Goal: Complete application form: Complete application form

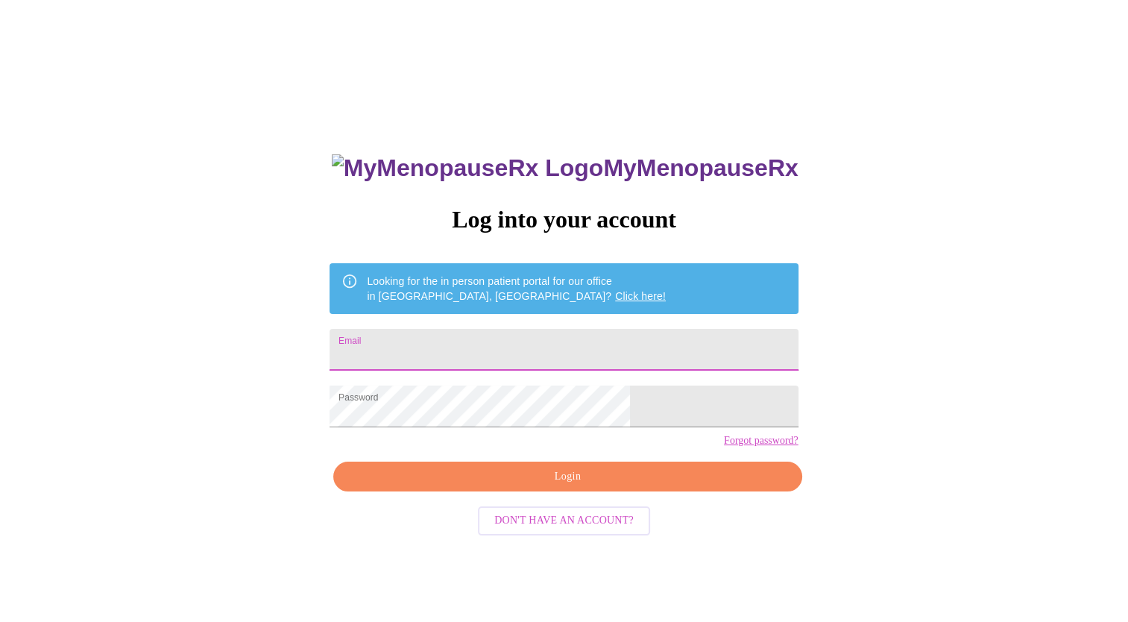
click at [508, 341] on input "Email" at bounding box center [563, 350] width 468 height 42
type input "[PERSON_NAME][EMAIL_ADDRESS][PERSON_NAME][DOMAIN_NAME]"
click at [499, 486] on span "Login" at bounding box center [567, 476] width 434 height 19
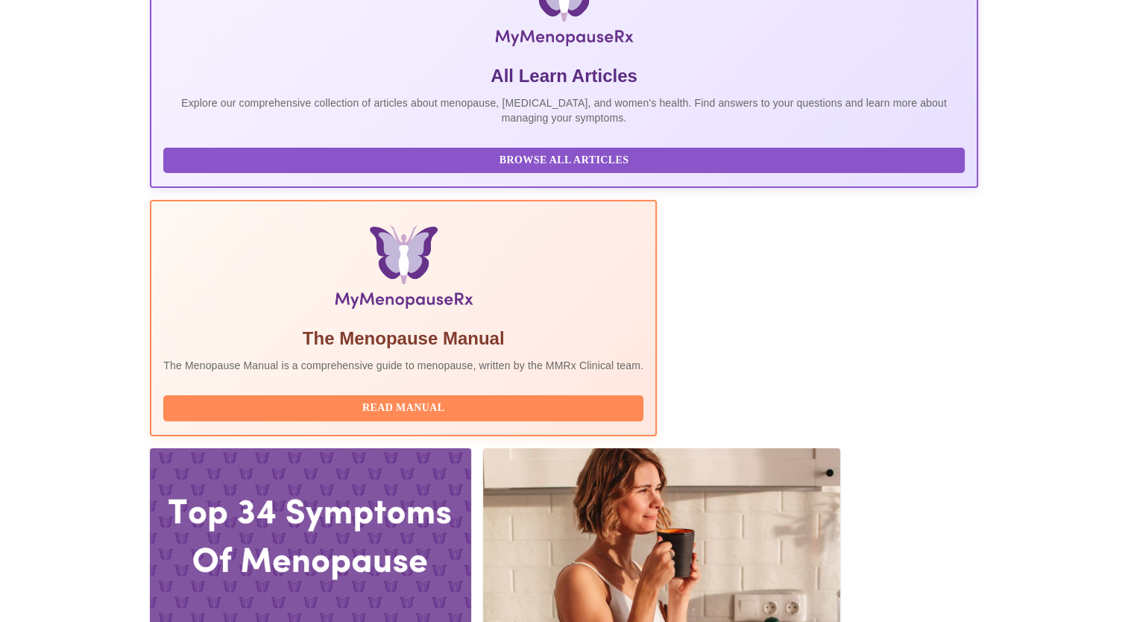
scroll to position [280, 0]
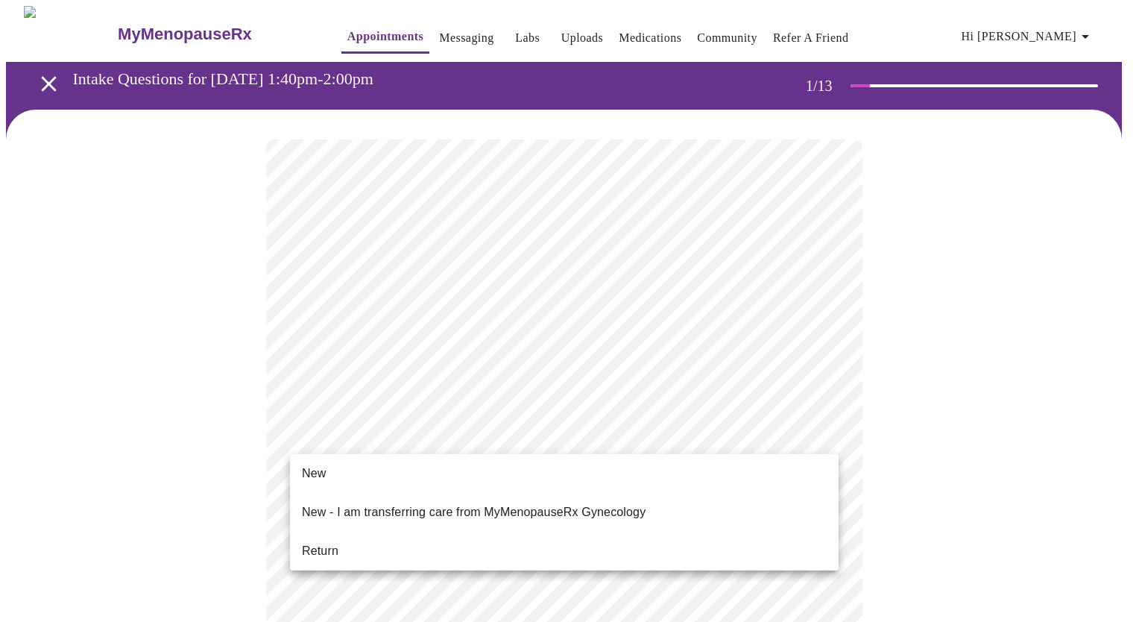
click at [597, 540] on li "Return" at bounding box center [564, 550] width 548 height 27
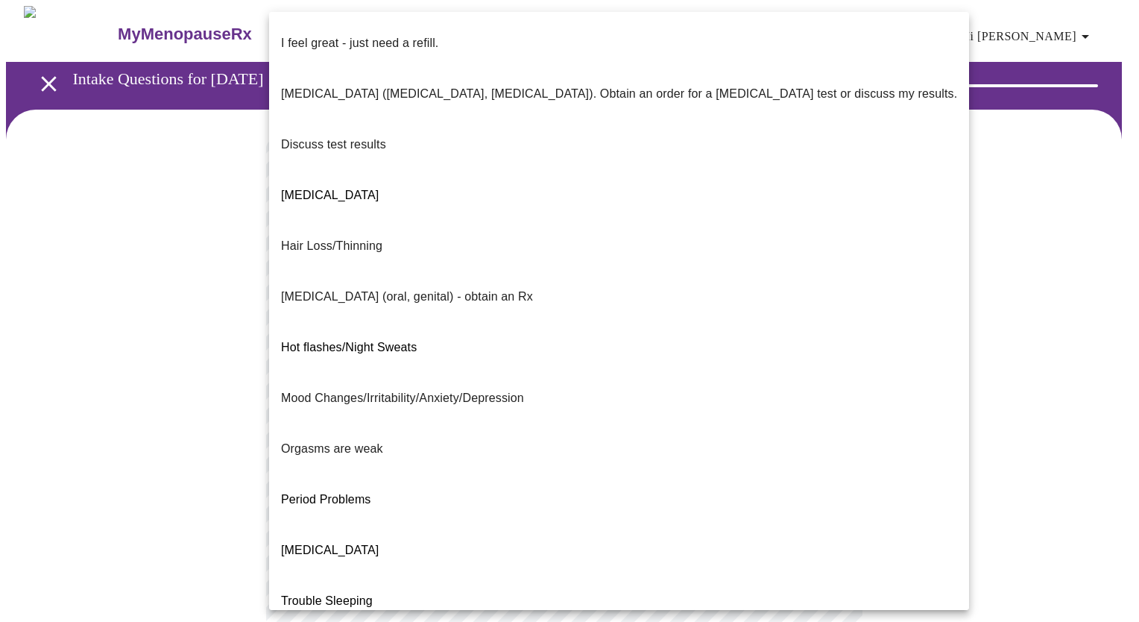
click at [812, 326] on body "MyMenopauseRx Appointments Messaging Labs Uploads Medications Community Refer a…" at bounding box center [569, 523] width 1127 height 1034
click at [784, 38] on li "I feel great - just need a refill." at bounding box center [619, 43] width 700 height 51
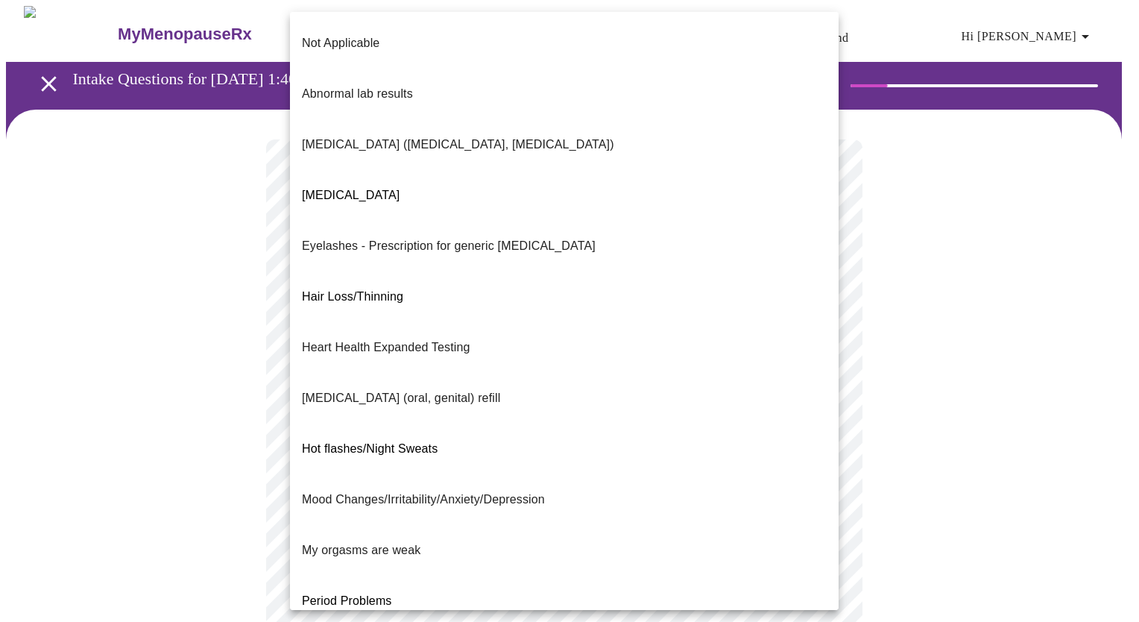
click at [589, 437] on body "MyMenopauseRx Appointments Messaging Labs Uploads Medications Community Refer a…" at bounding box center [569, 518] width 1127 height 1025
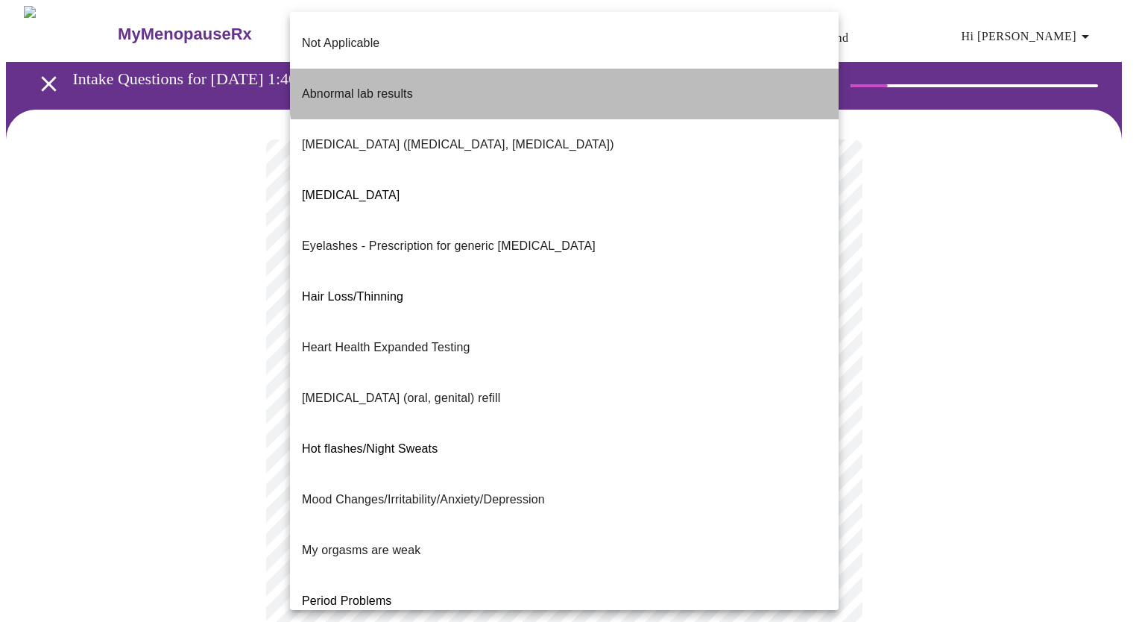
click at [654, 69] on li "Abnormal lab results" at bounding box center [564, 94] width 548 height 51
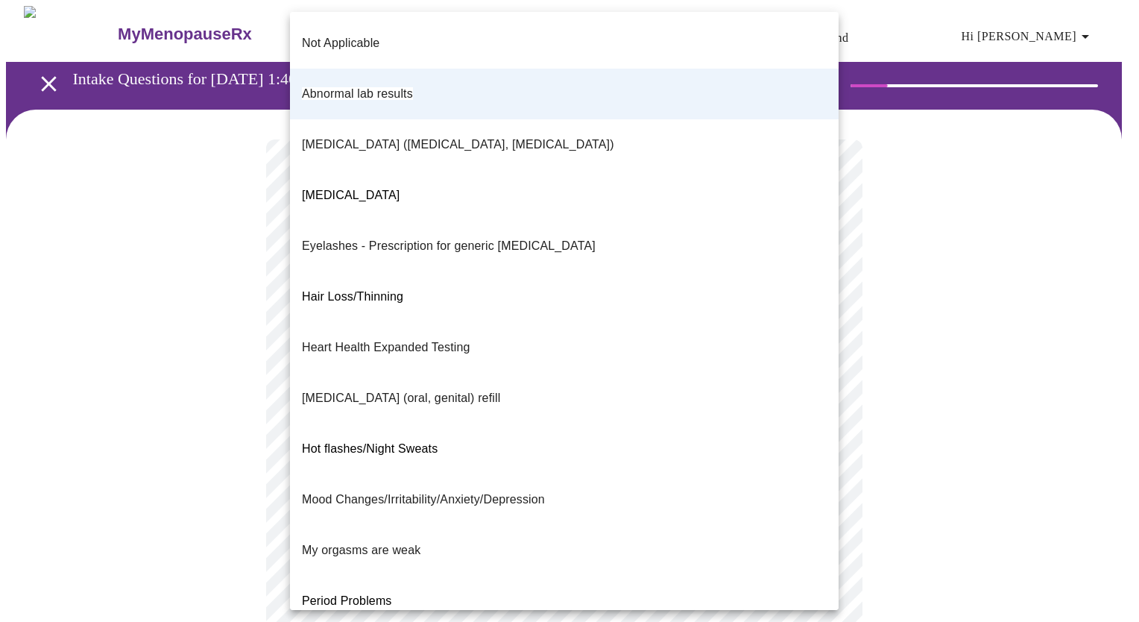
click at [790, 456] on body "MyMenopauseRx Appointments Messaging Labs Uploads Medications Community Refer a…" at bounding box center [569, 514] width 1127 height 1016
click at [481, 25] on li "Not Applicable" at bounding box center [564, 43] width 548 height 51
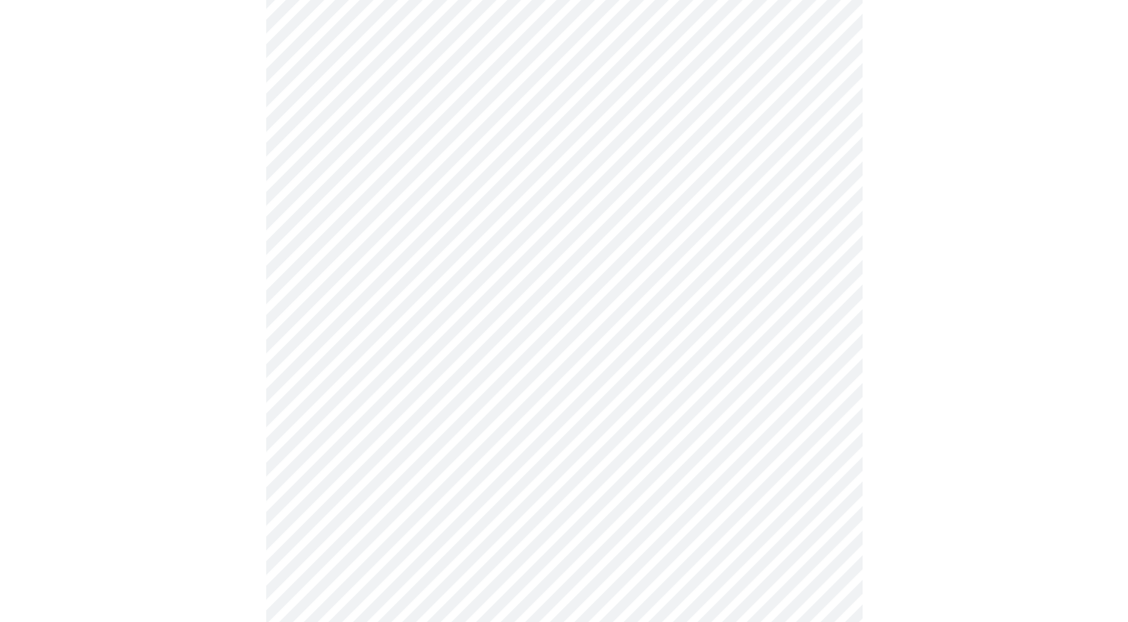
scroll to position [268, 0]
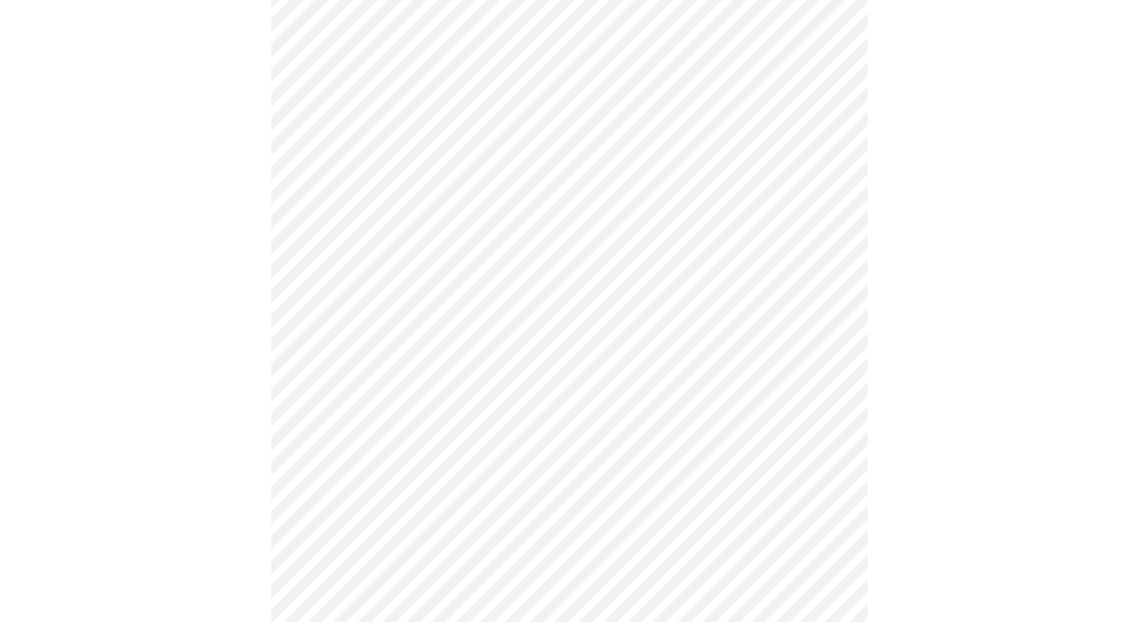
click at [739, 323] on body "MyMenopauseRx Appointments Messaging Labs Uploads Medications Community Refer a…" at bounding box center [569, 246] width 1127 height 1016
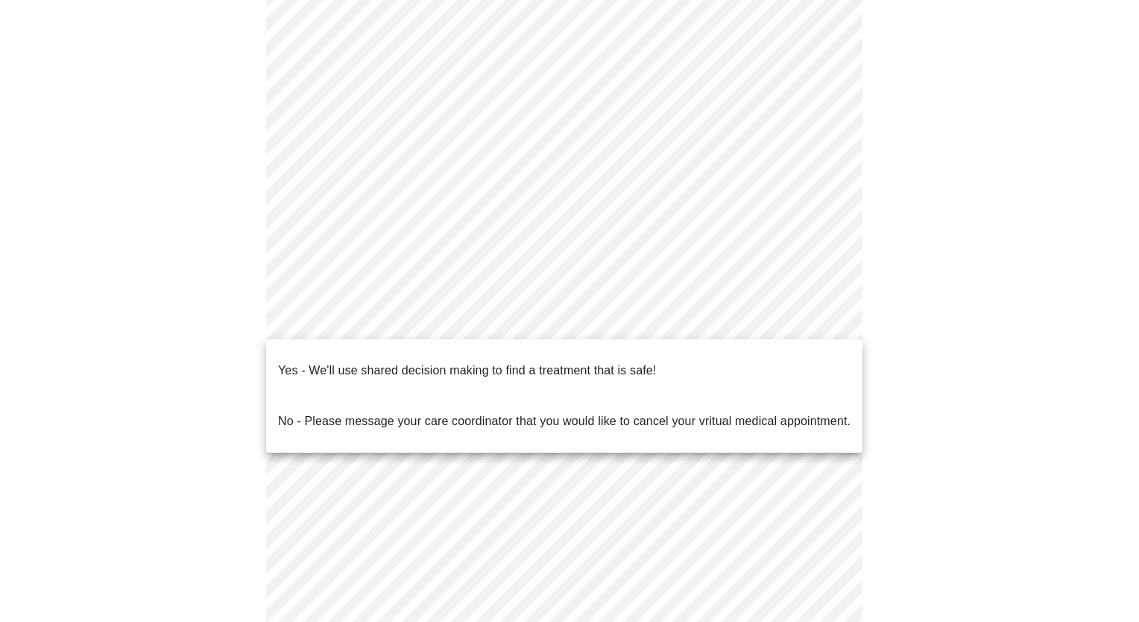
click at [704, 352] on li "Yes - We'll use shared decision making to find a treatment that is safe!" at bounding box center [564, 370] width 596 height 51
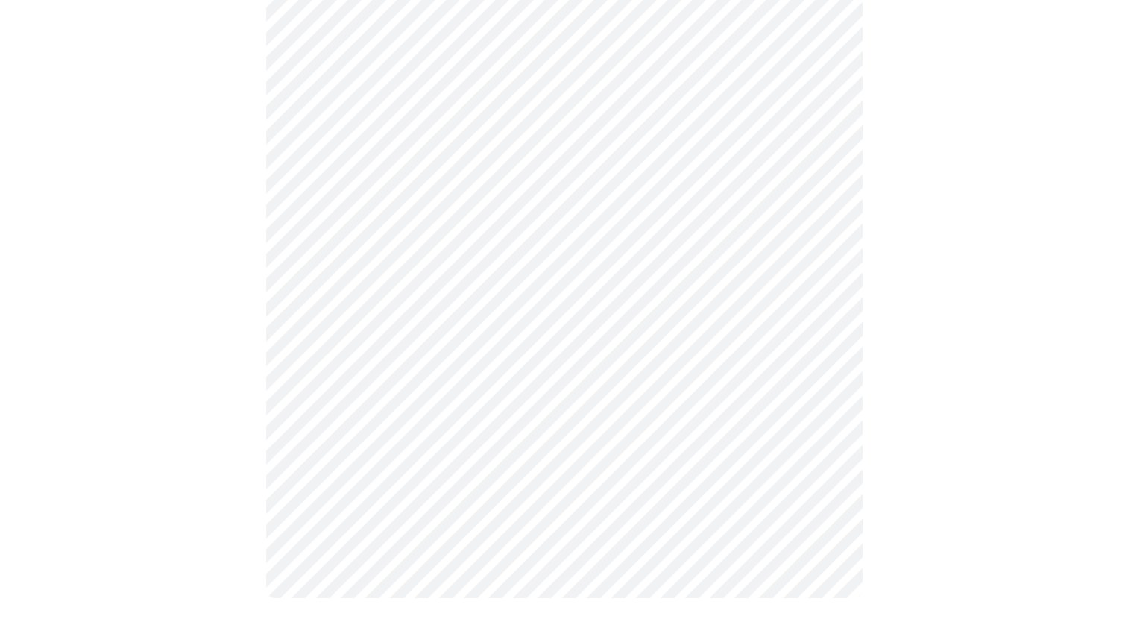
scroll to position [0, 0]
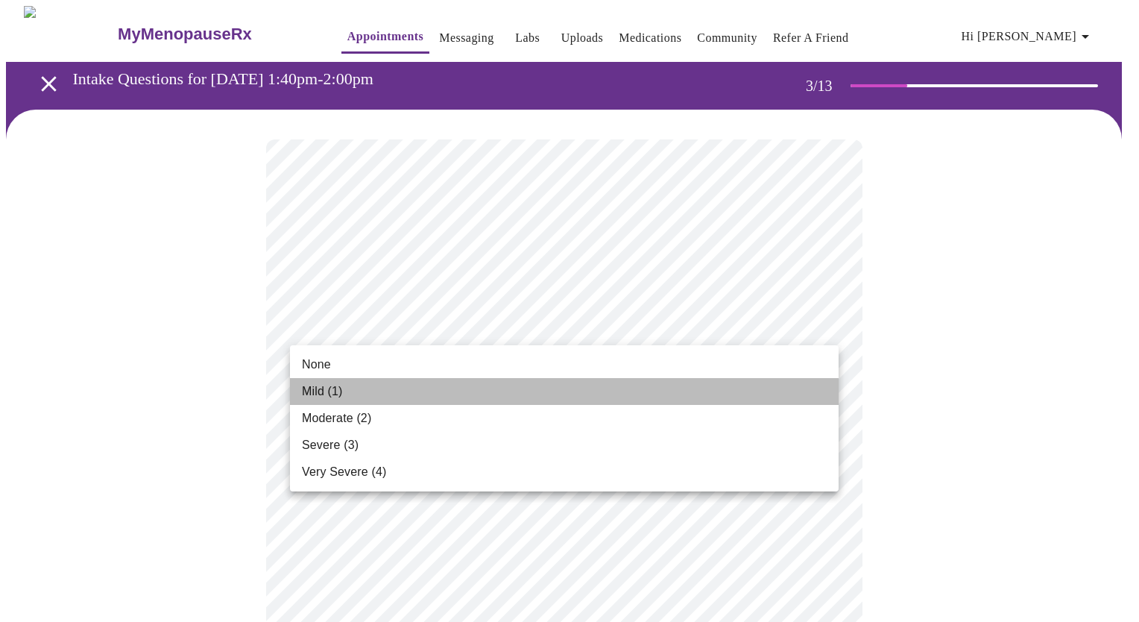
click at [671, 393] on li "Mild (1)" at bounding box center [564, 391] width 548 height 27
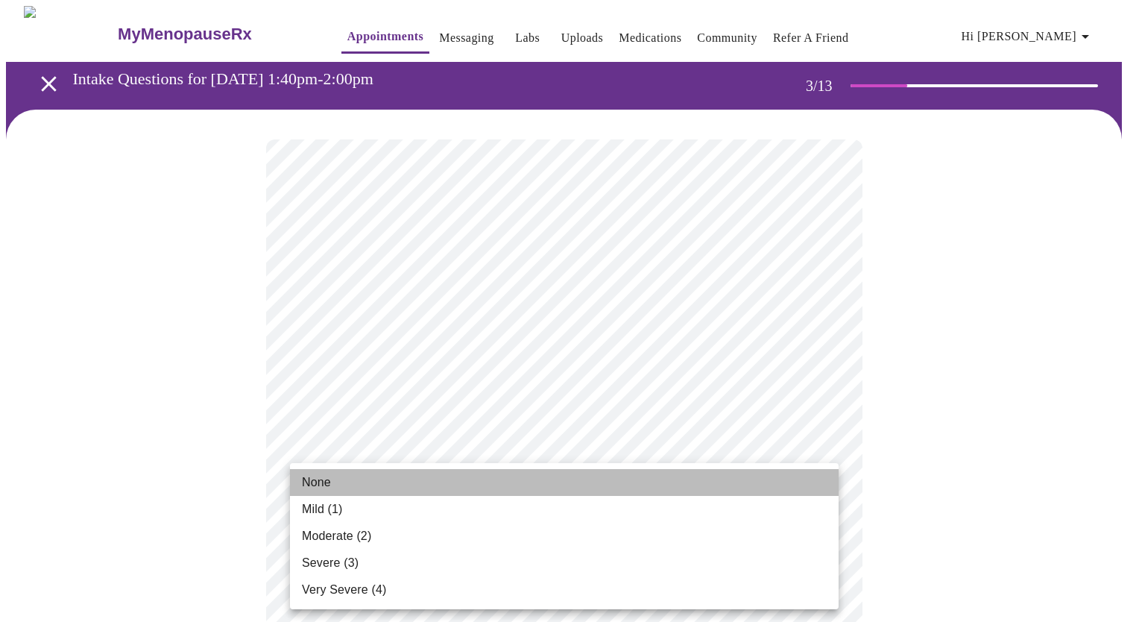
click at [659, 488] on li "None" at bounding box center [564, 482] width 548 height 27
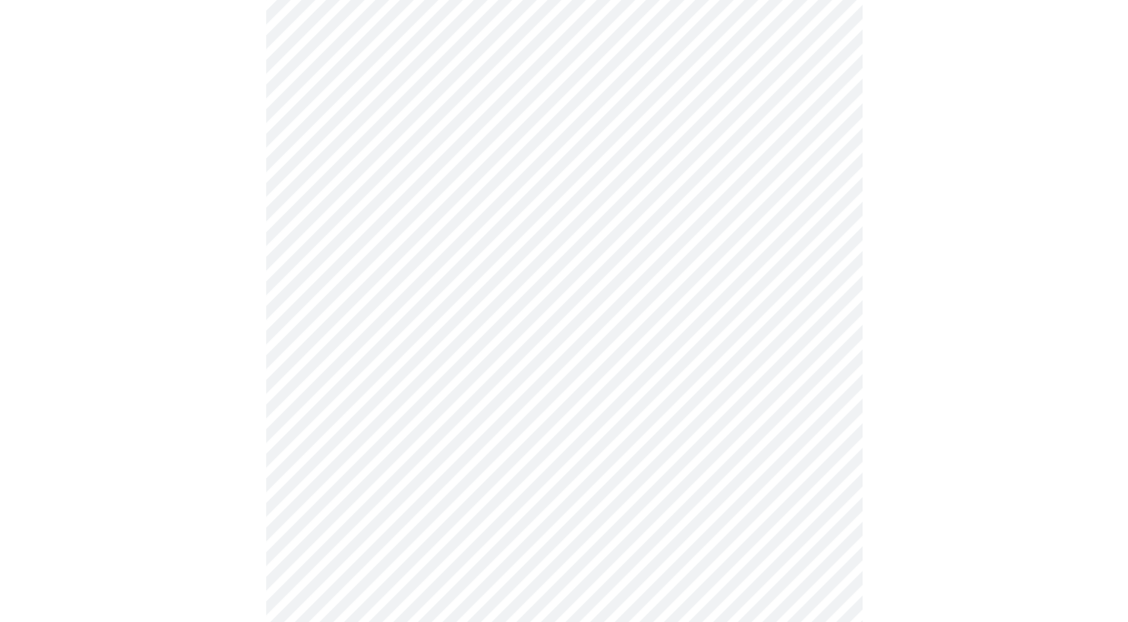
scroll to position [367, 0]
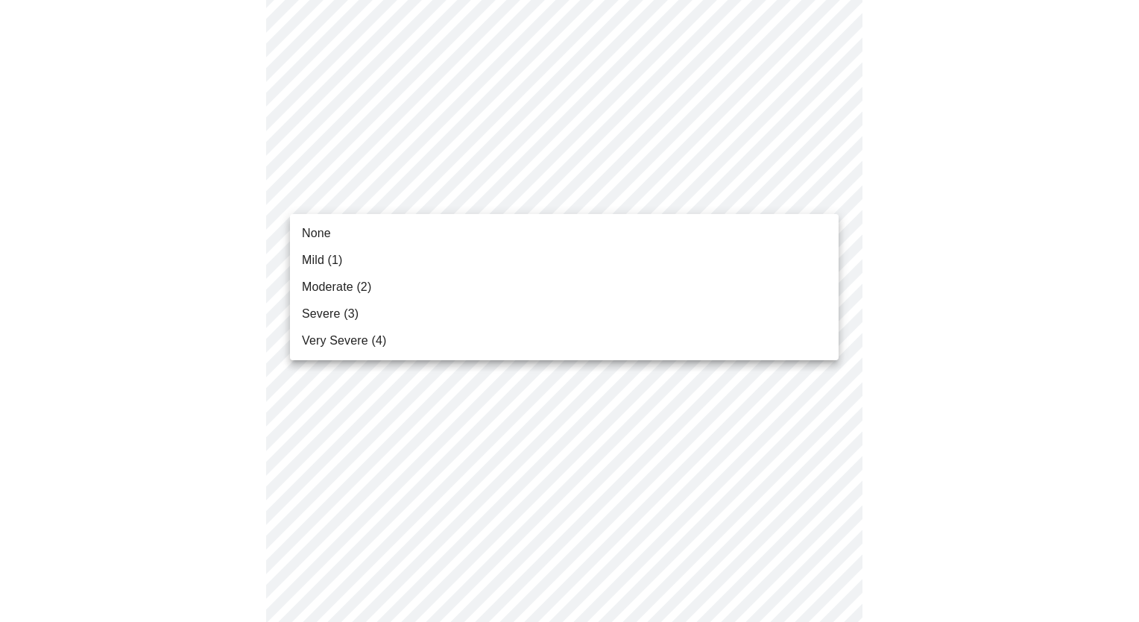
click at [605, 201] on body "MyMenopauseRx Appointments Messaging Labs Uploads Medications Community Refer a…" at bounding box center [569, 609] width 1127 height 1941
click at [560, 317] on li "Severe (3)" at bounding box center [564, 313] width 548 height 27
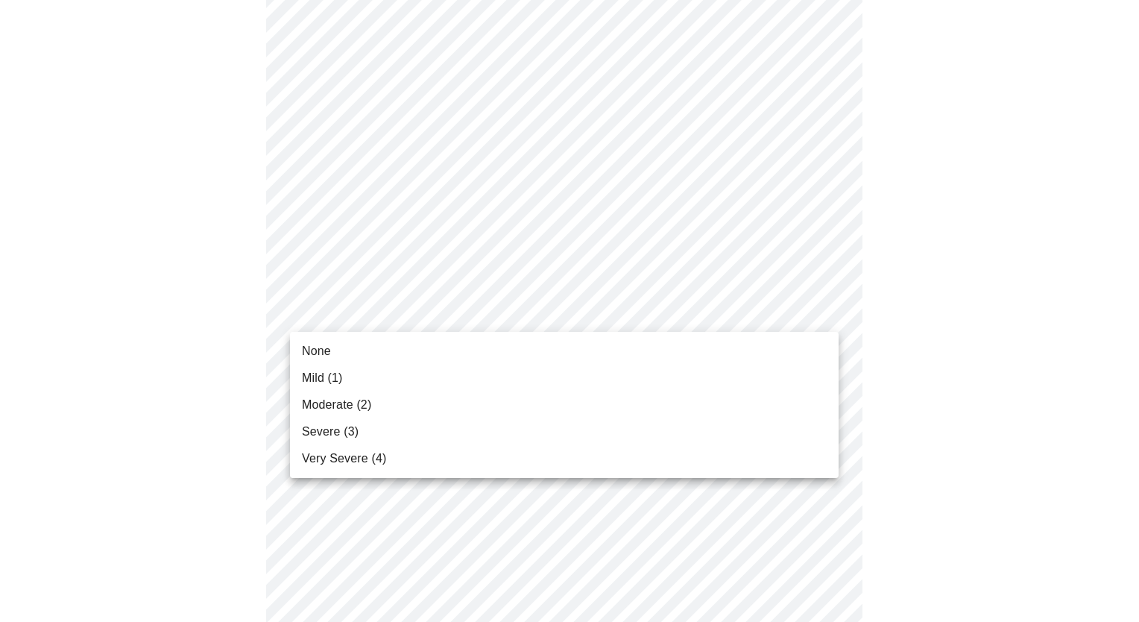
click at [553, 303] on body "MyMenopauseRx Appointments Messaging Labs Uploads Medications Community Refer a…" at bounding box center [569, 599] width 1127 height 1920
click at [525, 353] on li "None" at bounding box center [564, 351] width 548 height 27
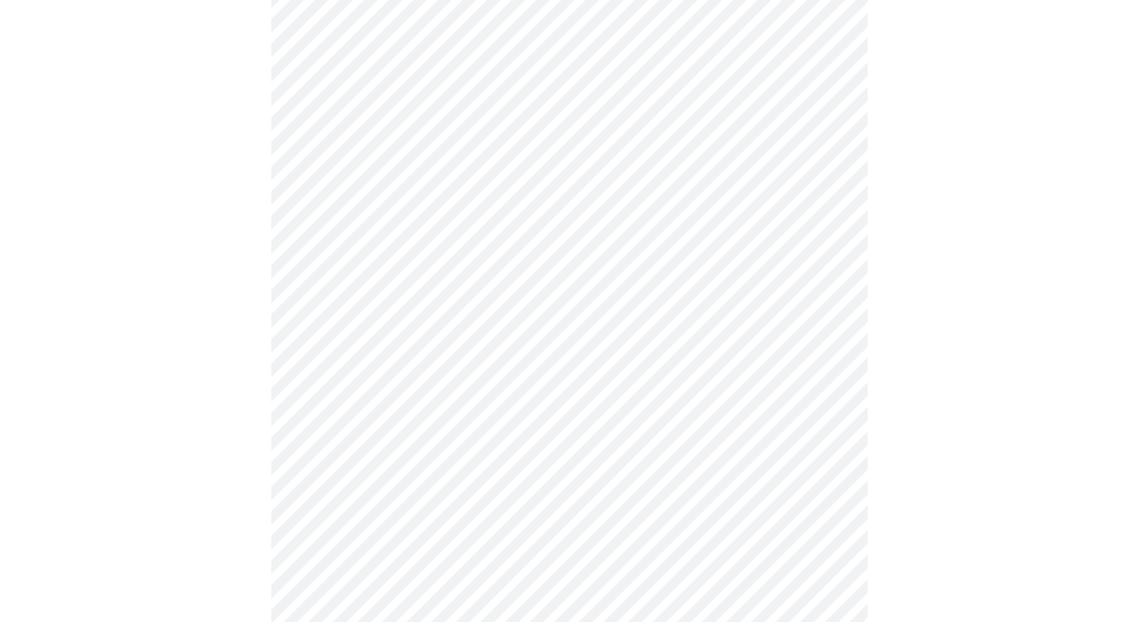
click at [504, 418] on body "MyMenopauseRx Appointments Messaging Labs Uploads Medications Community Refer a…" at bounding box center [569, 588] width 1127 height 1899
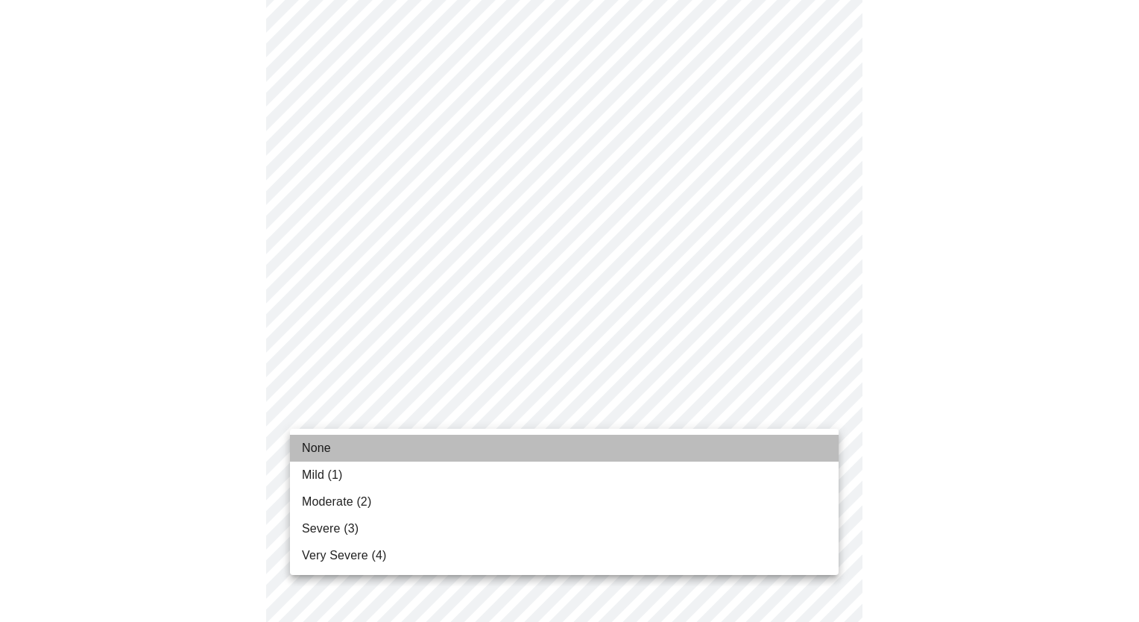
click at [478, 458] on li "None" at bounding box center [564, 447] width 548 height 27
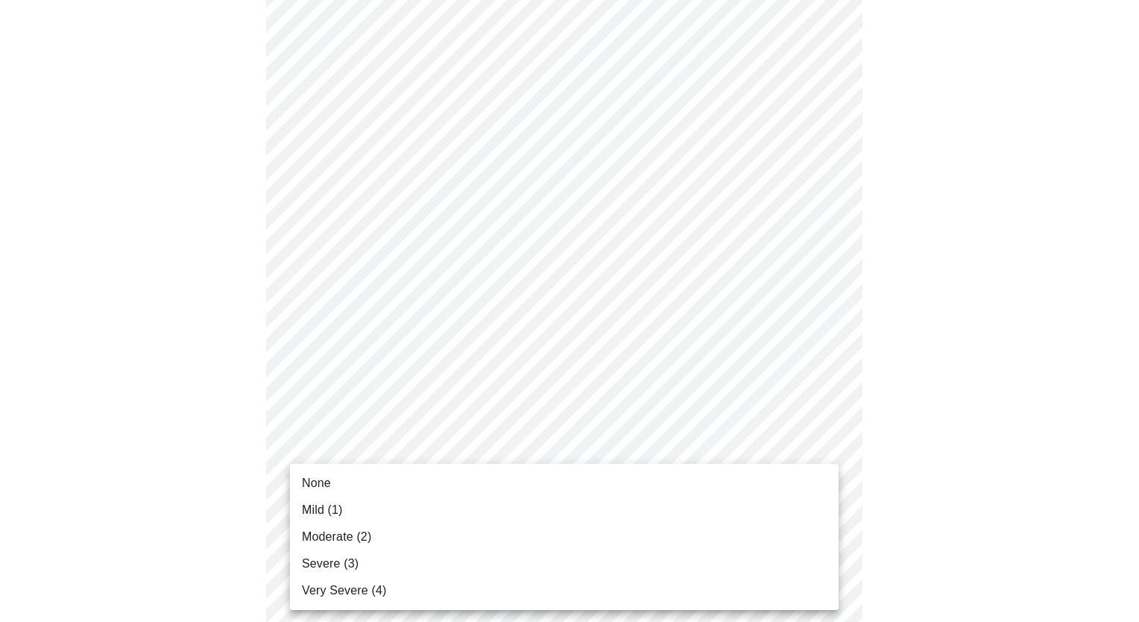
click at [470, 507] on body "MyMenopauseRx Appointments Messaging Labs Uploads Medications Community Refer a…" at bounding box center [569, 578] width 1127 height 1878
click at [444, 490] on li "None" at bounding box center [564, 482] width 548 height 27
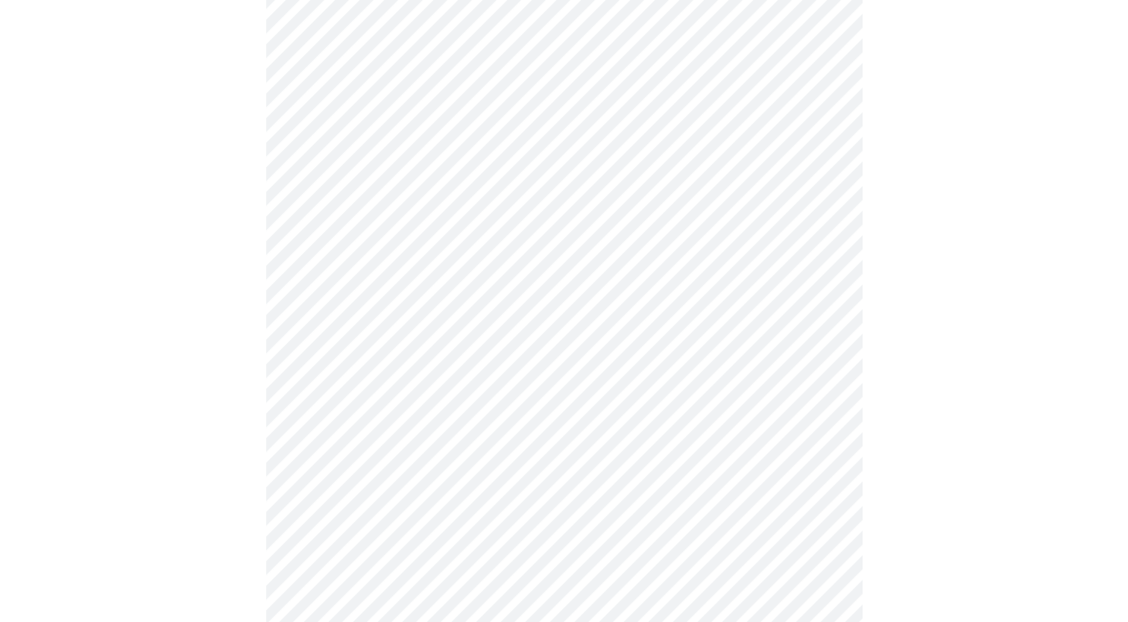
scroll to position [794, 0]
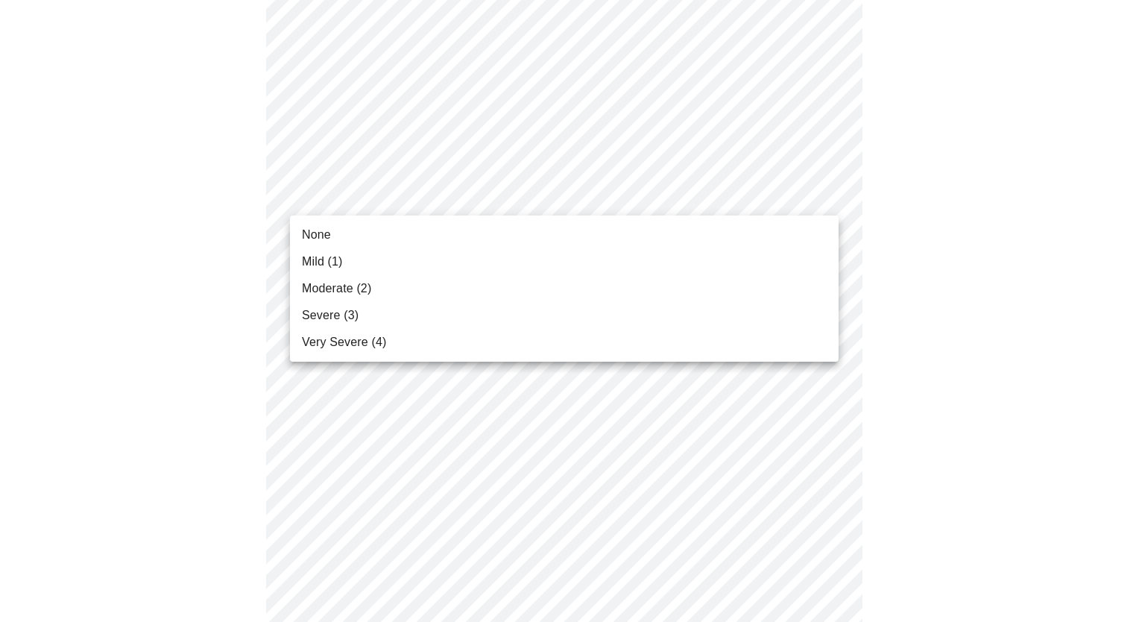
click at [541, 191] on body "MyMenopauseRx Appointments Messaging Labs Uploads Medications Community Refer a…" at bounding box center [569, 140] width 1127 height 1857
click at [507, 256] on li "Mild (1)" at bounding box center [564, 261] width 548 height 27
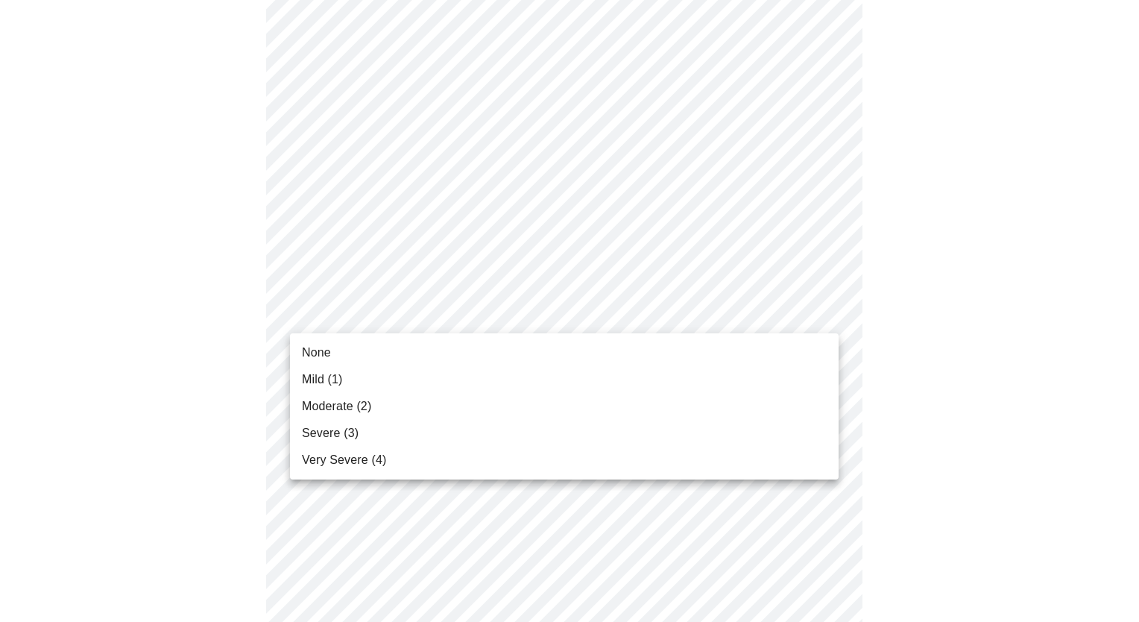
click at [480, 312] on body "MyMenopauseRx Appointments Messaging Labs Uploads Medications Community Refer a…" at bounding box center [569, 130] width 1127 height 1836
click at [465, 345] on li "None" at bounding box center [564, 352] width 548 height 27
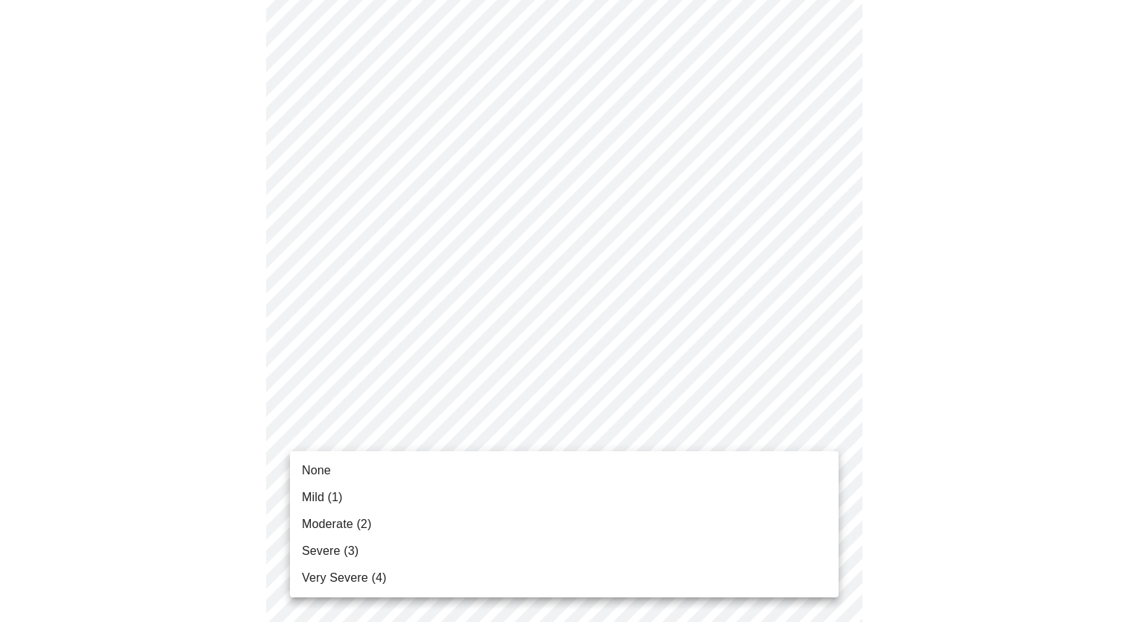
click at [452, 422] on body "MyMenopauseRx Appointments Messaging Labs Uploads Medications Community Refer a…" at bounding box center [569, 119] width 1127 height 1815
click at [434, 471] on li "None" at bounding box center [564, 470] width 548 height 27
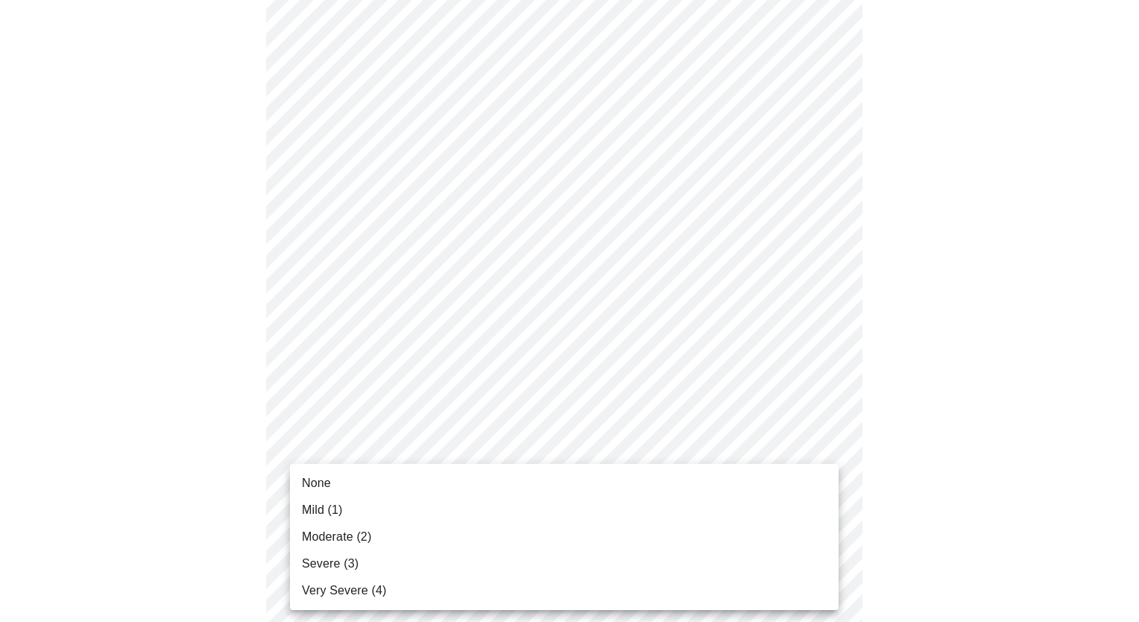
click at [417, 536] on body "MyMenopauseRx Appointments Messaging Labs Uploads Medications Community Refer a…" at bounding box center [569, 109] width 1127 height 1795
click at [405, 487] on li "None" at bounding box center [564, 482] width 548 height 27
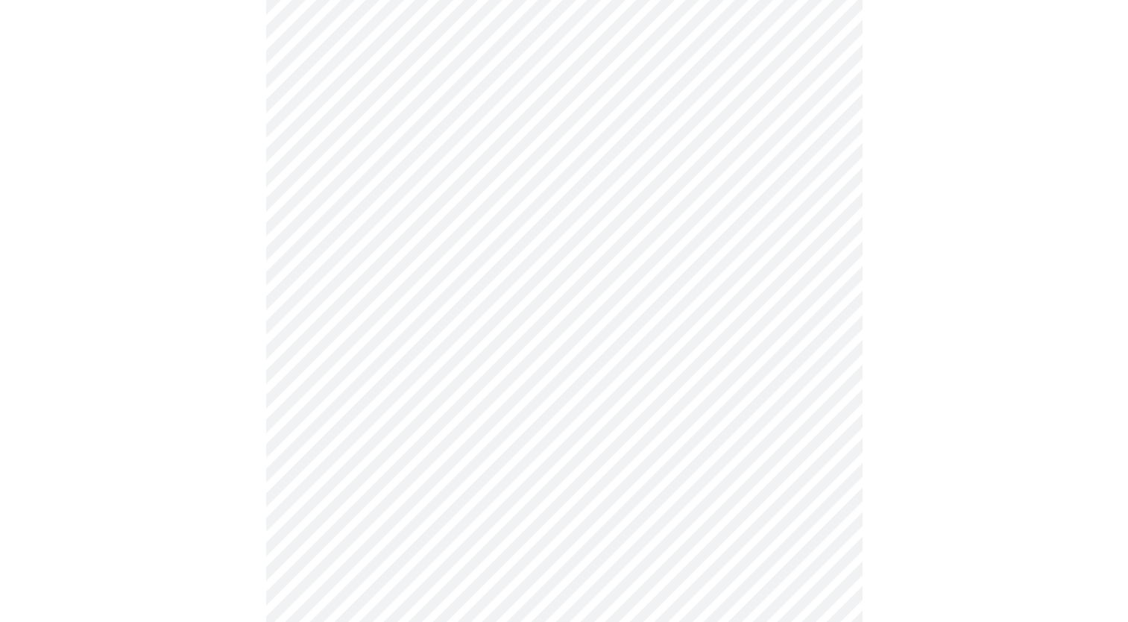
scroll to position [1043, 0]
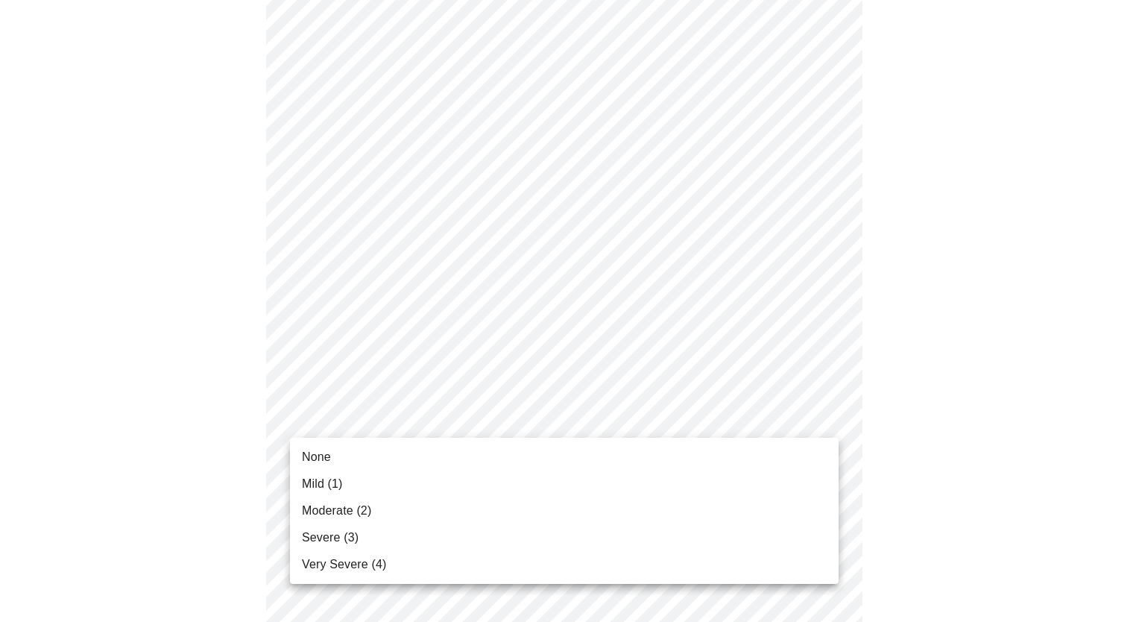
click at [516, 459] on li "None" at bounding box center [564, 456] width 548 height 27
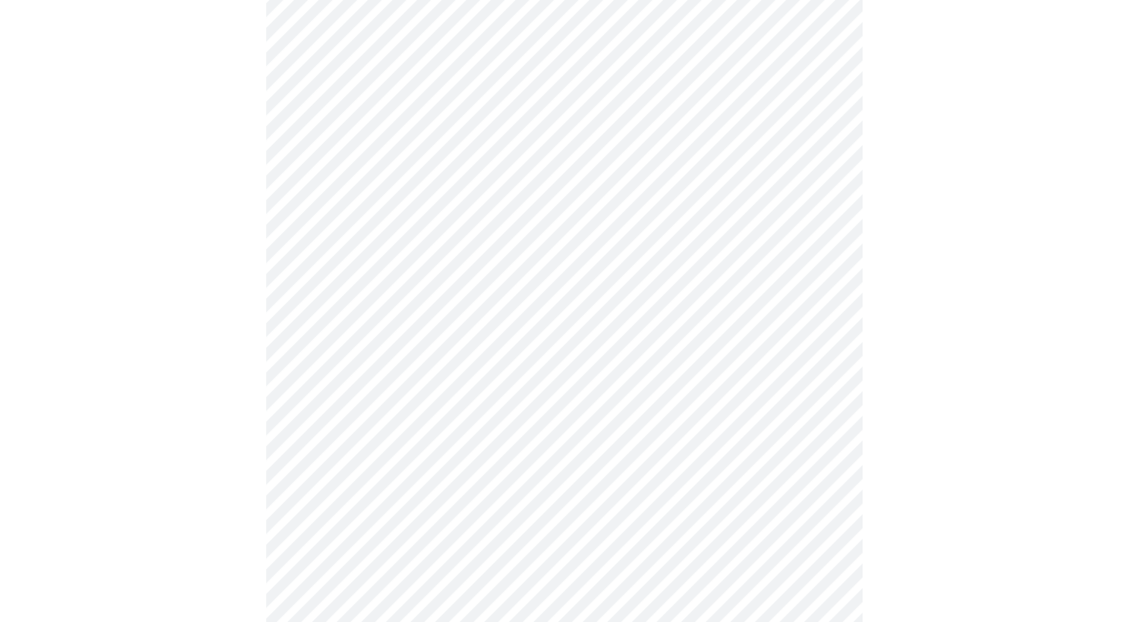
scroll to position [575, 0]
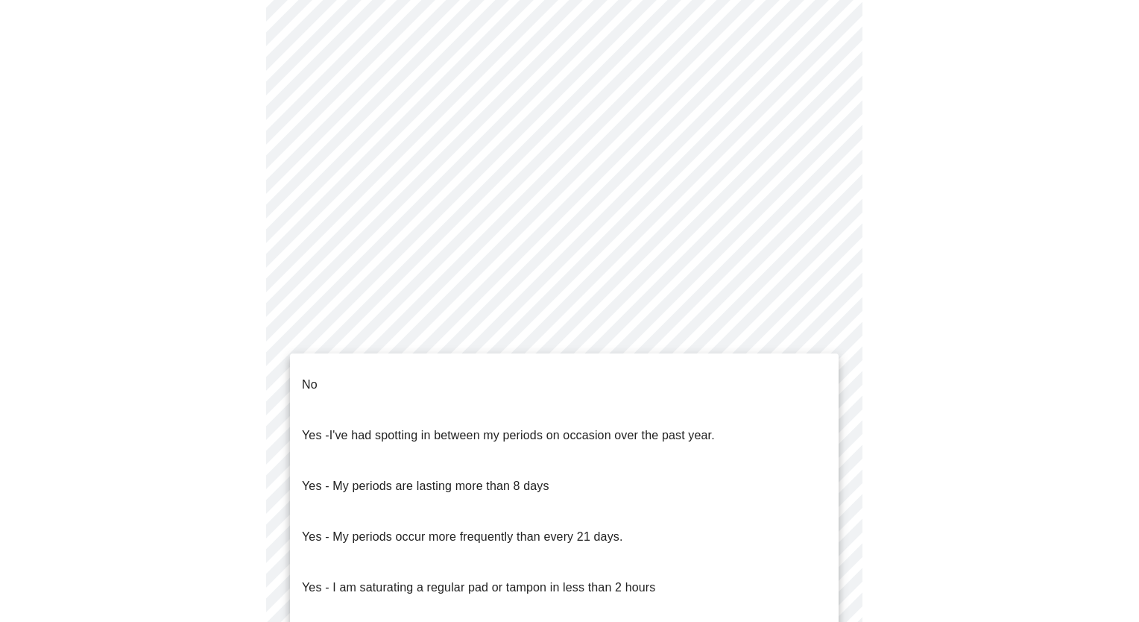
click at [379, 334] on body "MyMenopauseRx Appointments Messaging Labs Uploads Medications Community Refer a…" at bounding box center [569, 166] width 1127 height 1470
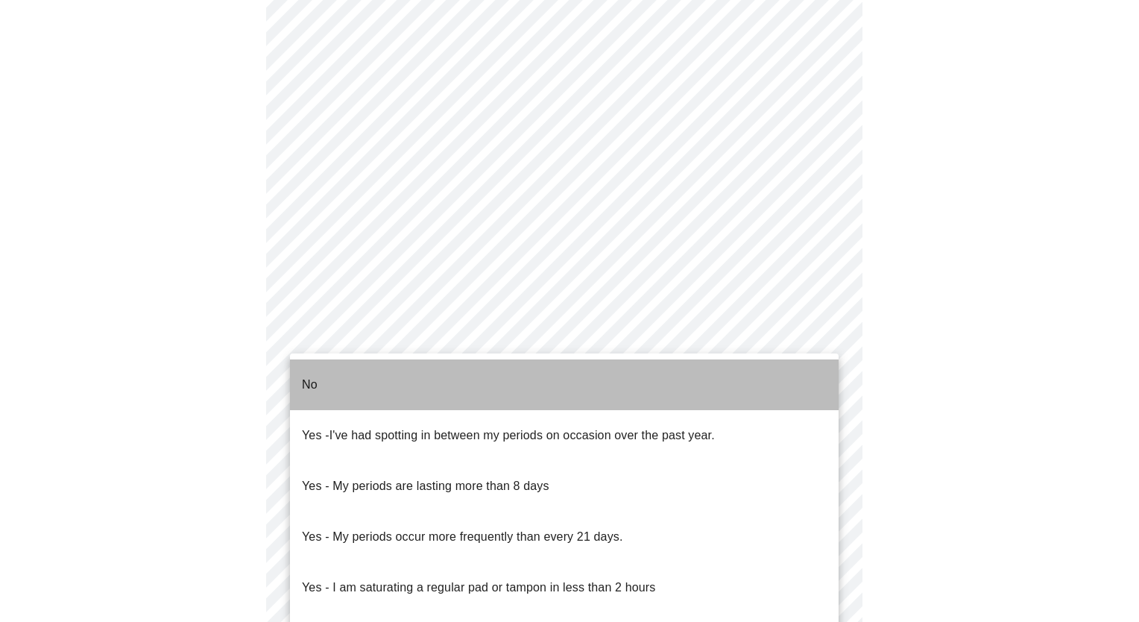
click at [374, 365] on li "No" at bounding box center [564, 384] width 548 height 51
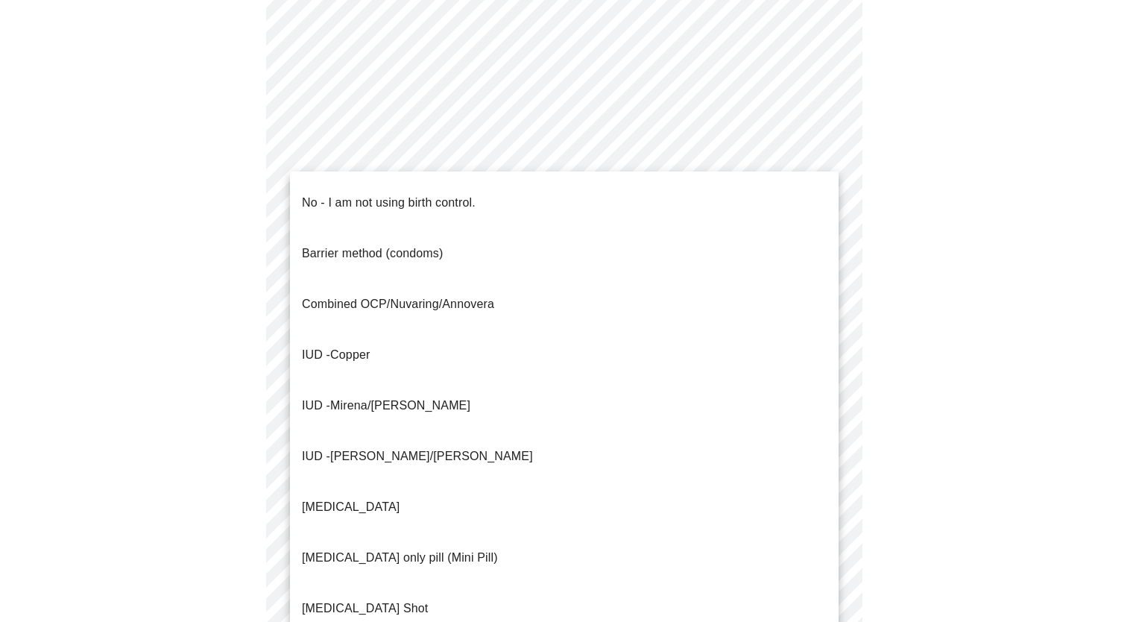
click at [385, 443] on body "MyMenopauseRx Appointments Messaging Labs Uploads Medications Community Refer a…" at bounding box center [569, 161] width 1127 height 1461
click at [379, 194] on p "No - I am not using birth control." at bounding box center [389, 203] width 174 height 18
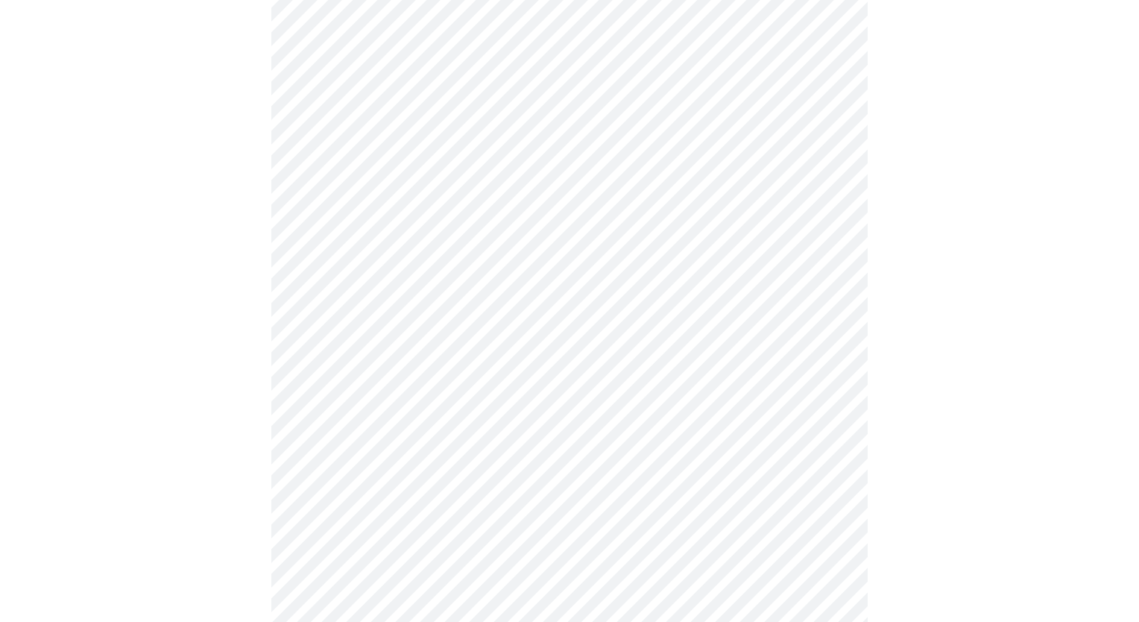
click at [570, 437] on body "MyMenopauseRx Appointments Messaging Labs Uploads Medications Community Refer a…" at bounding box center [569, 157] width 1127 height 1452
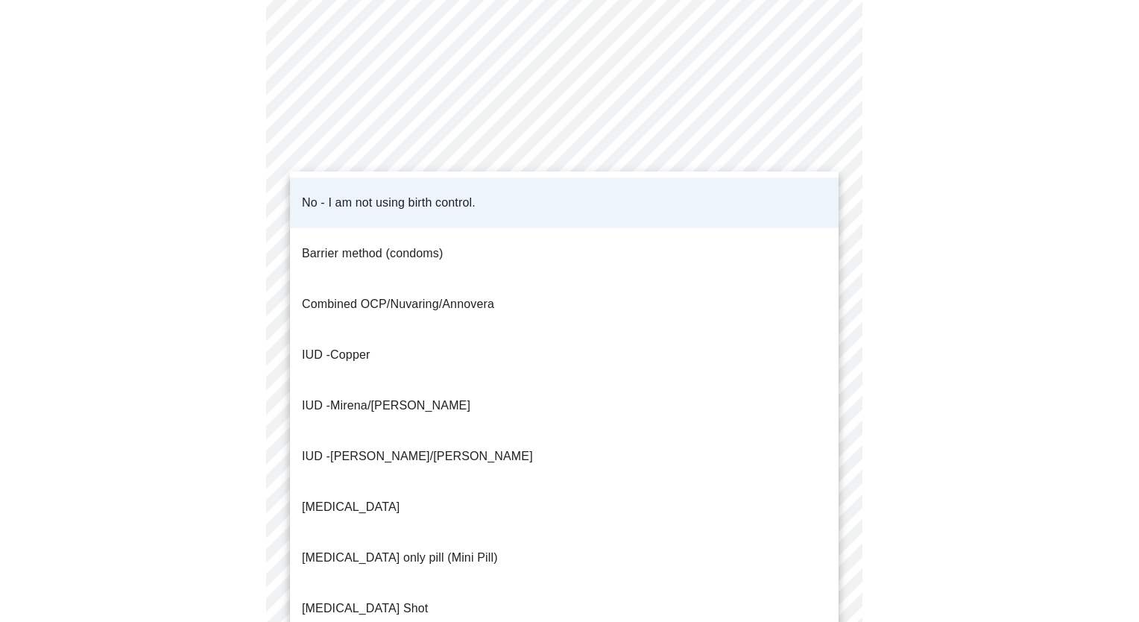
click at [1014, 348] on div at bounding box center [569, 311] width 1139 height 622
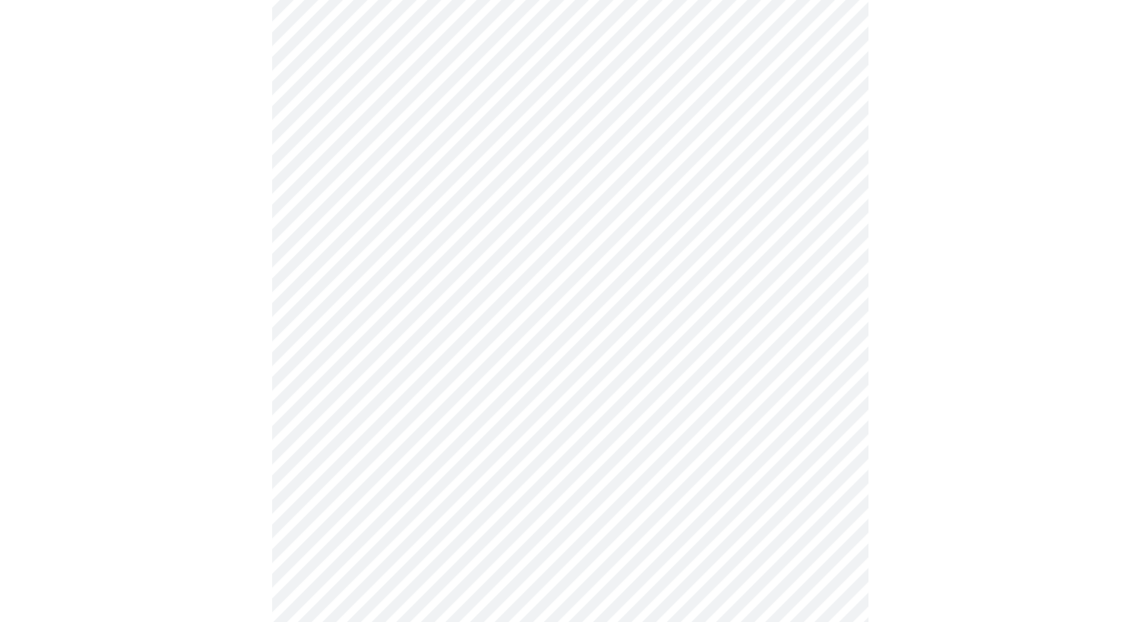
scroll to position [830, 0]
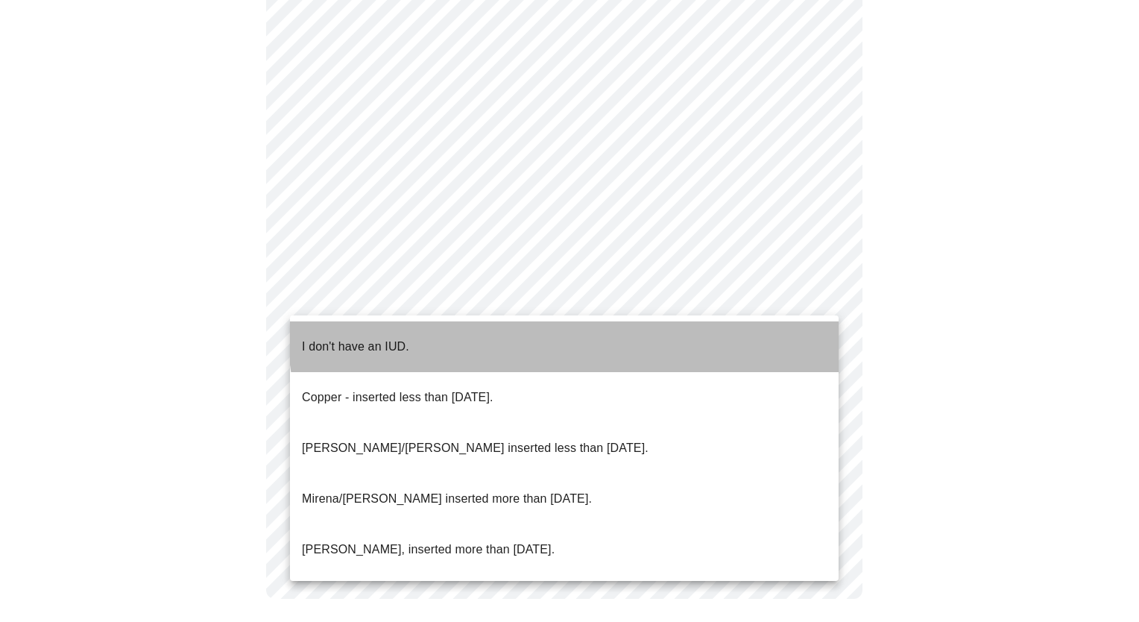
click at [589, 328] on li "I don't have an IUD." at bounding box center [564, 346] width 548 height 51
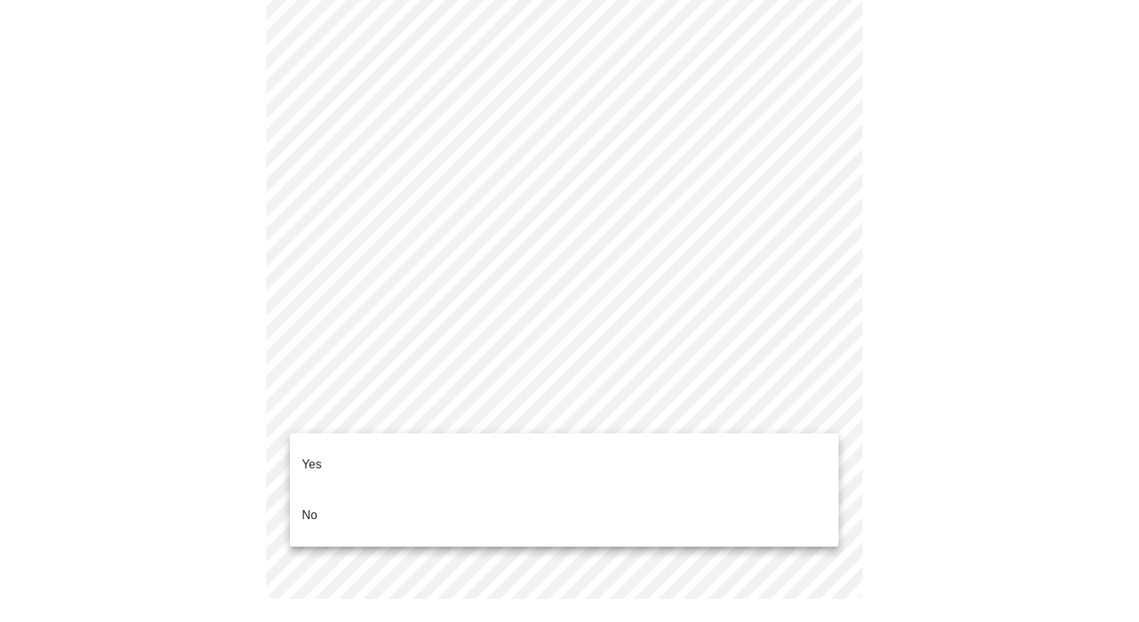
click at [521, 461] on li "Yes" at bounding box center [564, 464] width 548 height 51
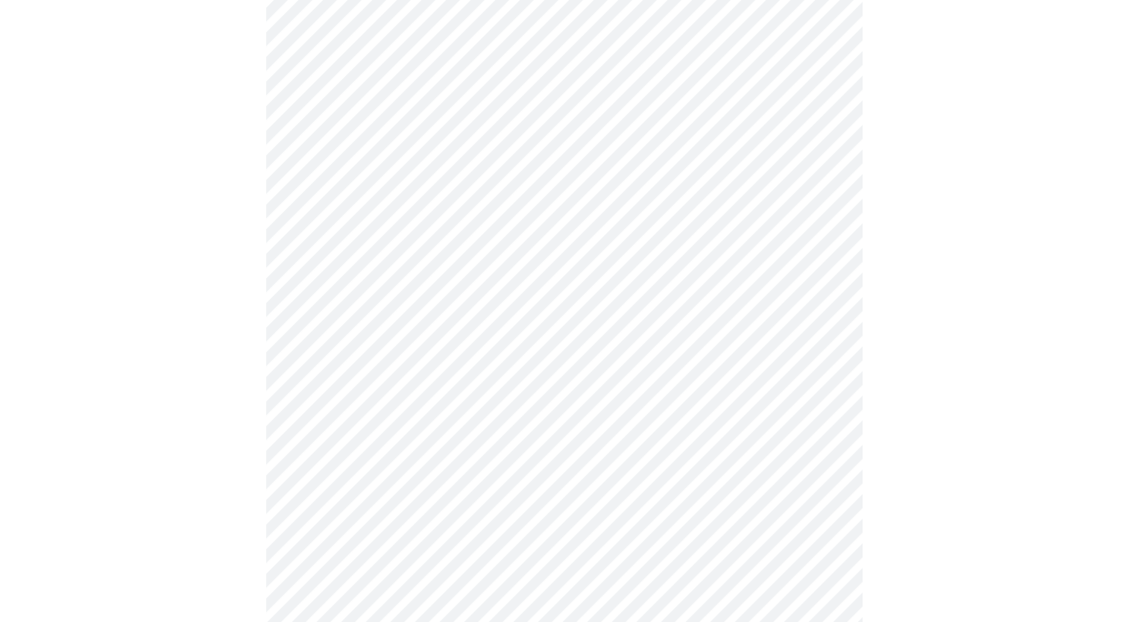
scroll to position [3897, 0]
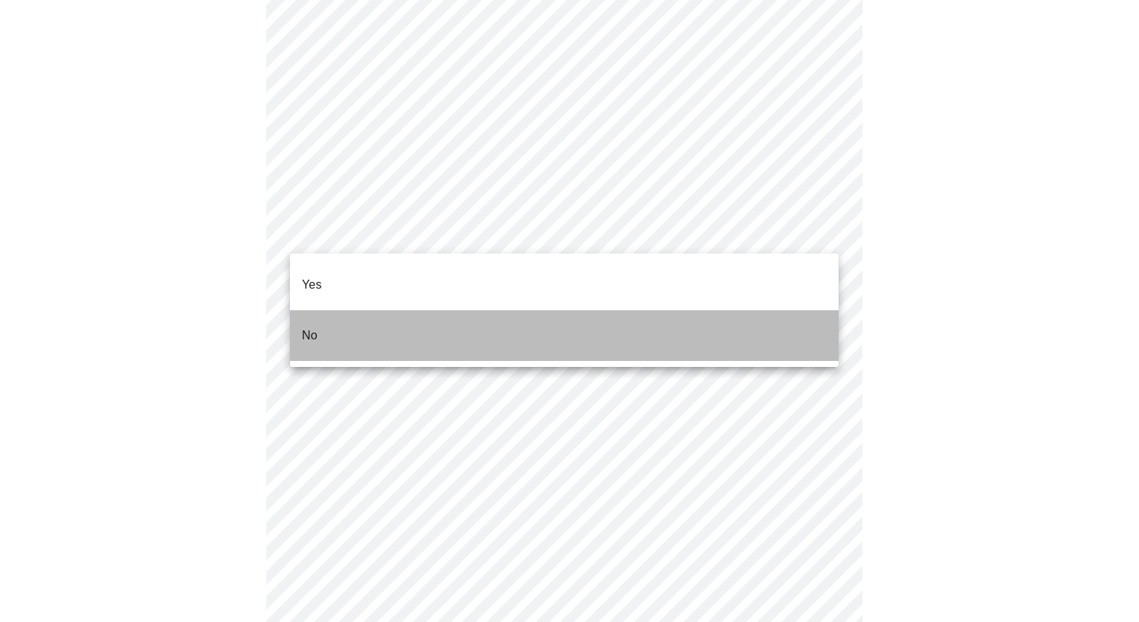
click at [433, 313] on li "No" at bounding box center [564, 335] width 548 height 51
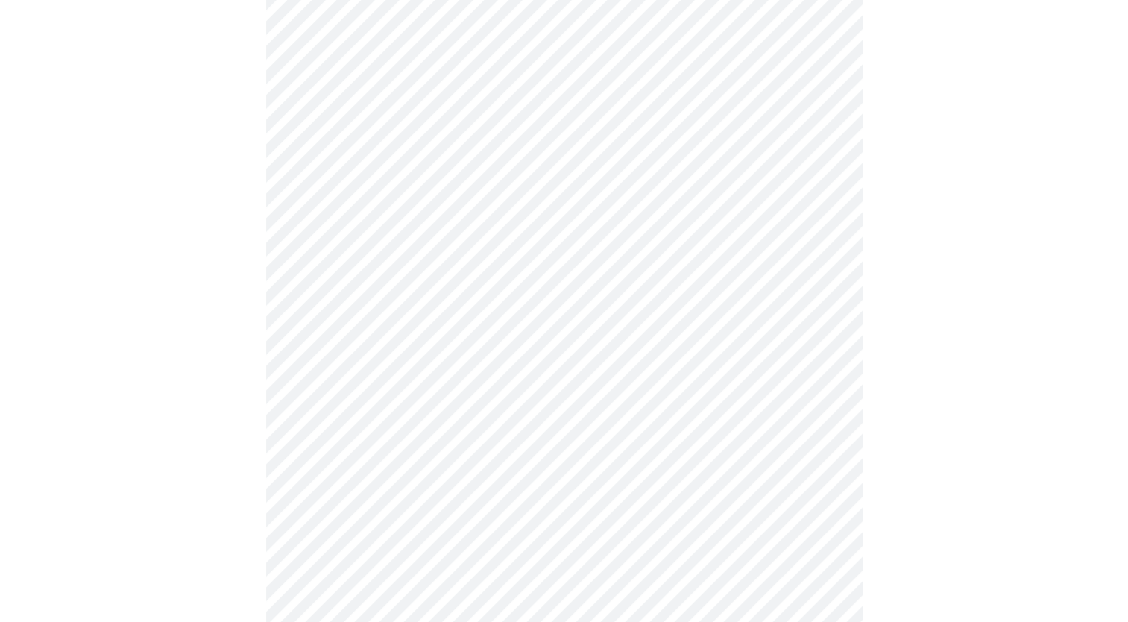
scroll to position [1302, 0]
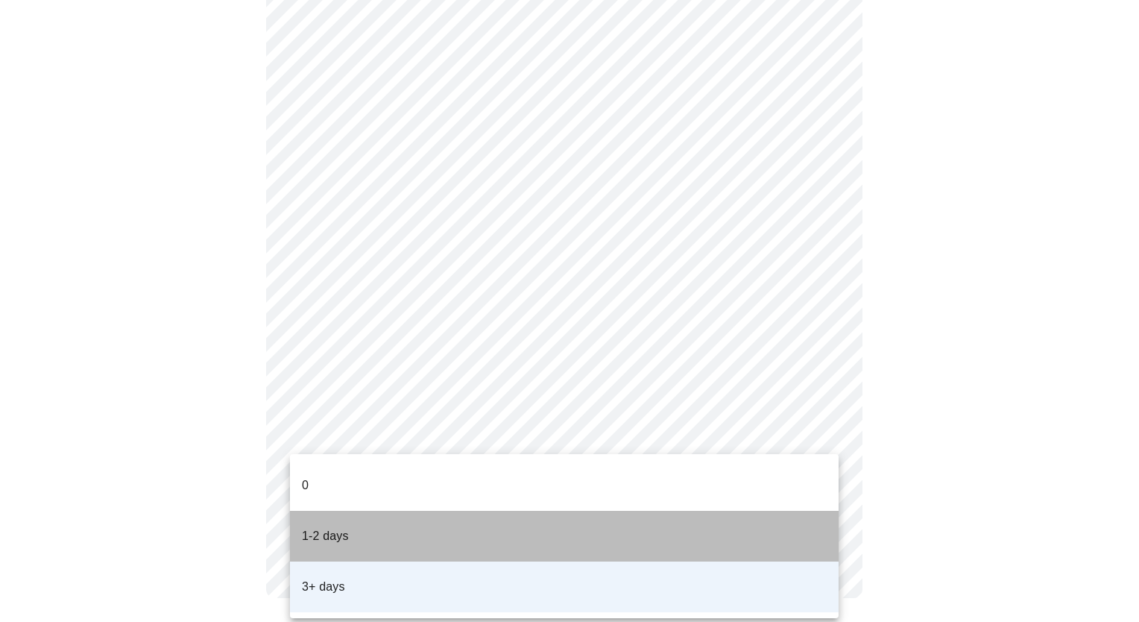
click at [747, 513] on li "1-2 days" at bounding box center [564, 535] width 548 height 51
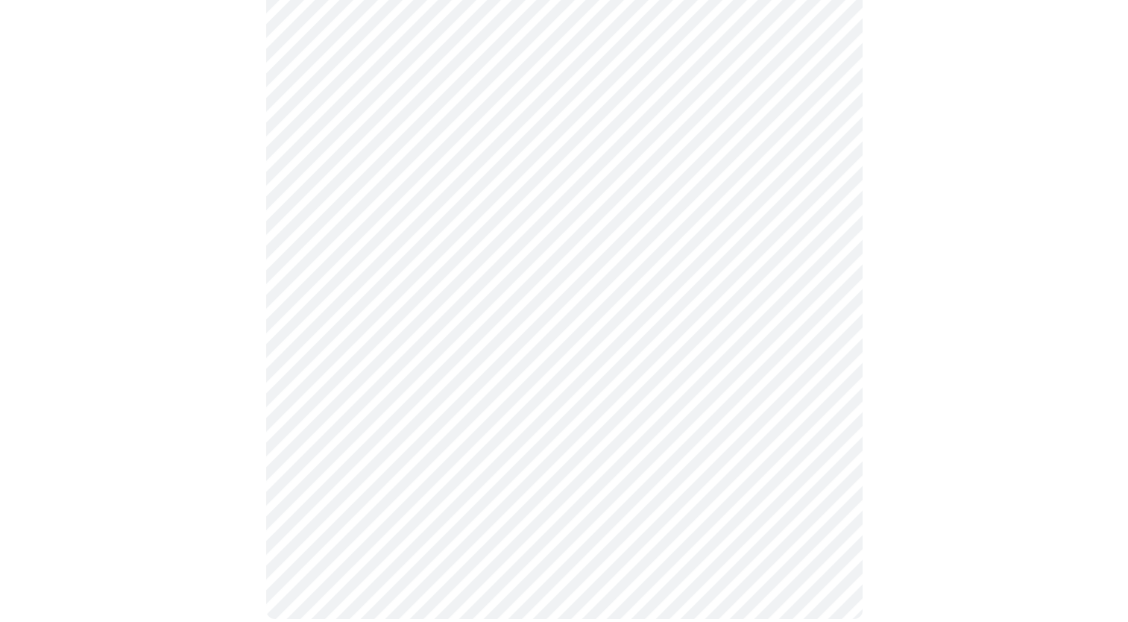
scroll to position [800, 0]
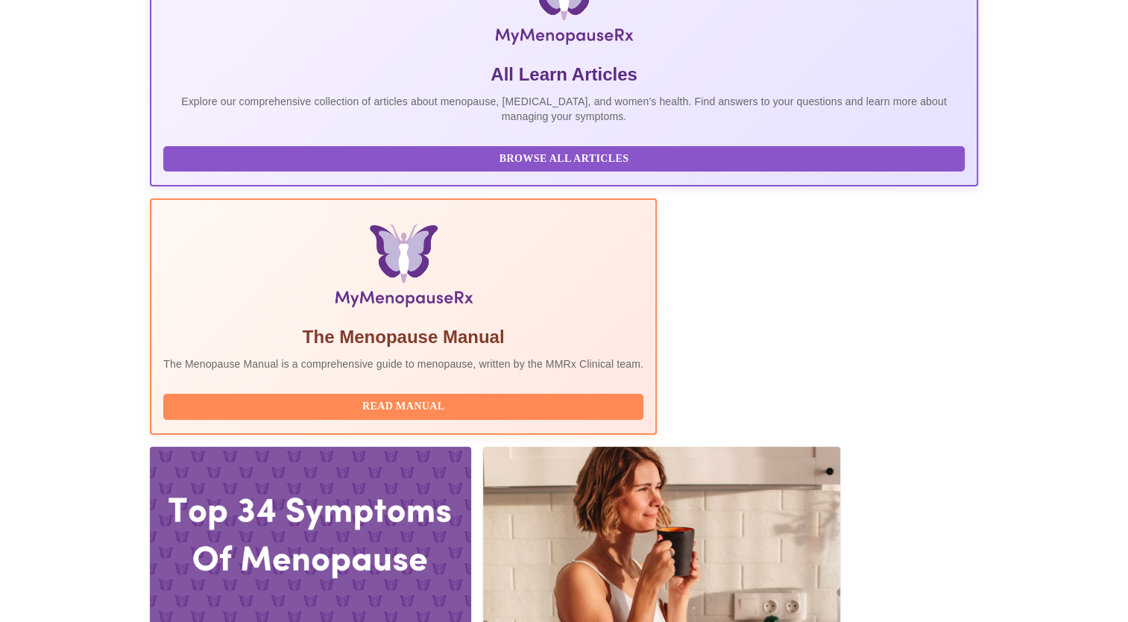
scroll to position [286, 0]
